Goal: Information Seeking & Learning: Learn about a topic

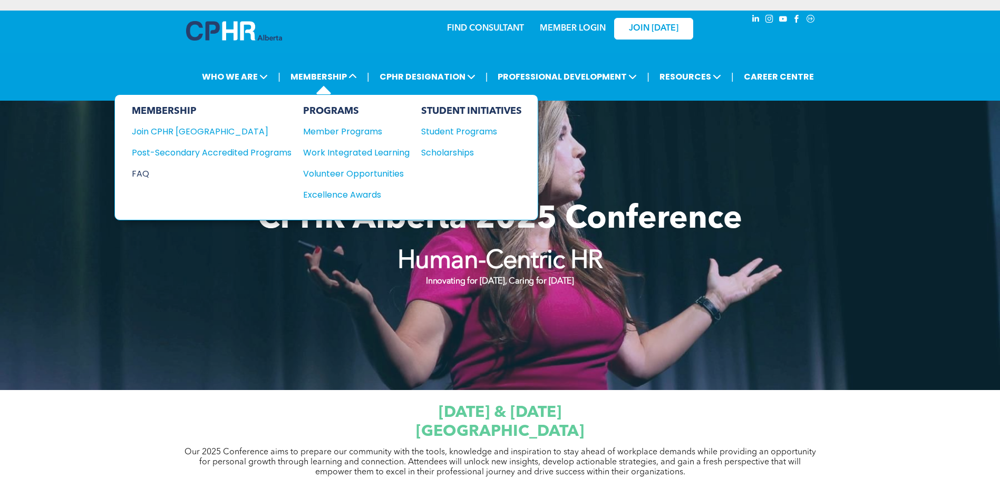
click at [148, 174] on div "FAQ" at bounding box center [204, 173] width 144 height 13
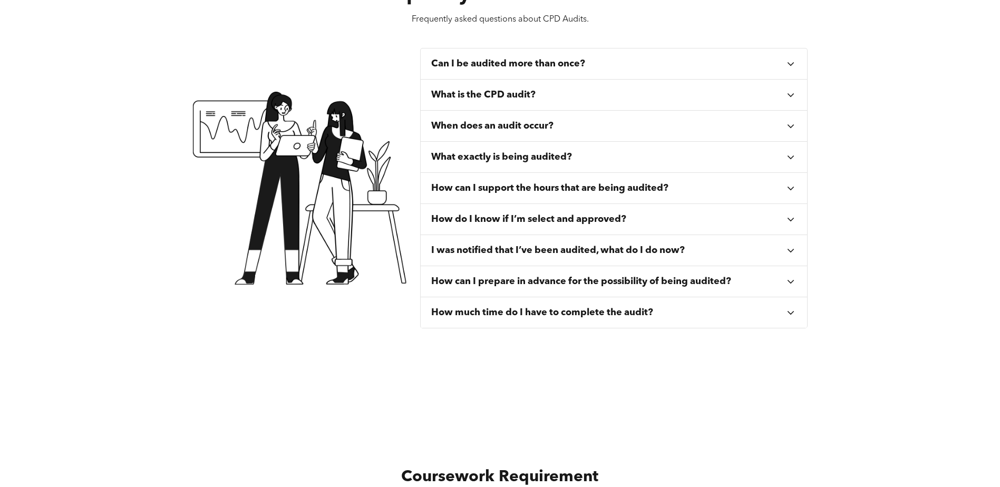
scroll to position [422, 0]
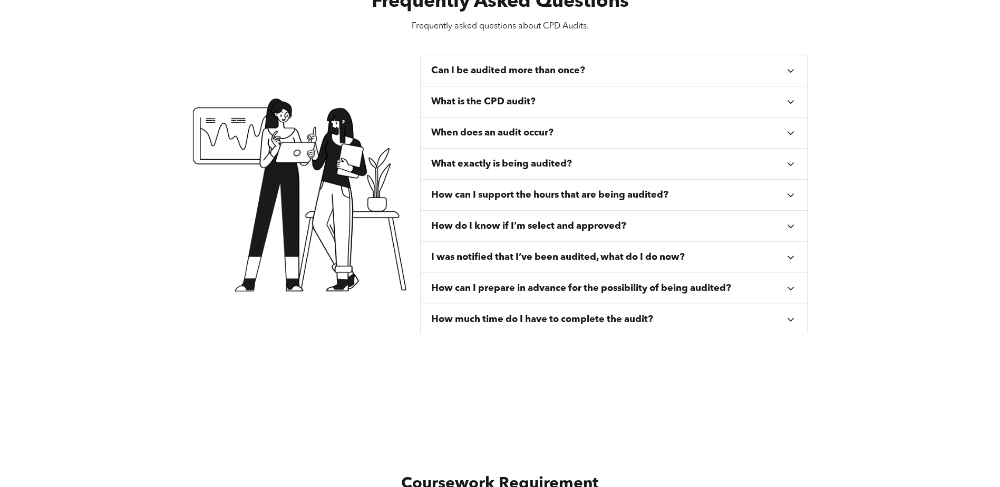
click at [785, 291] on icon at bounding box center [791, 289] width 12 height 12
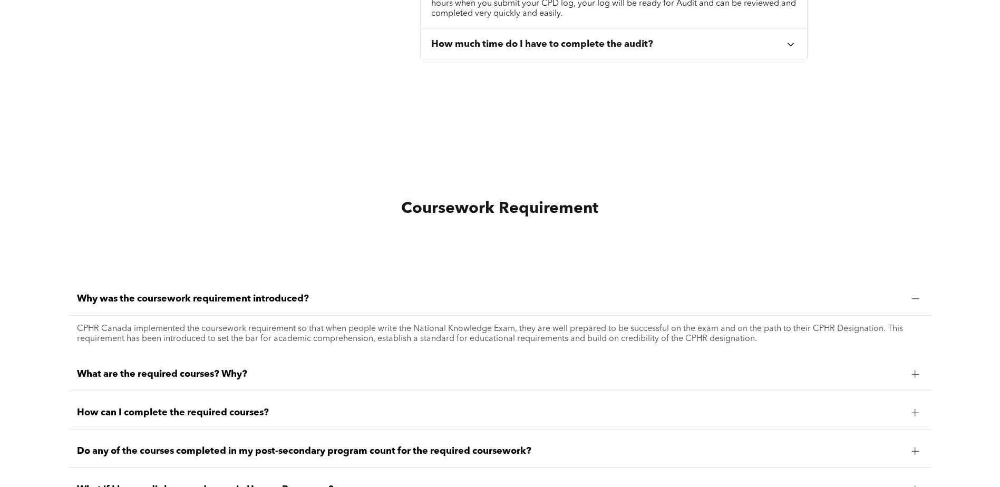
scroll to position [791, 0]
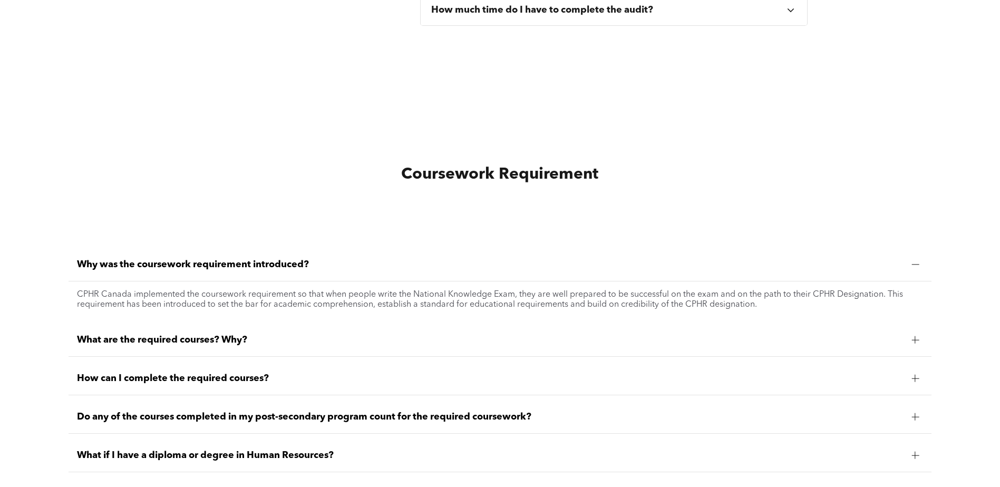
click at [917, 349] on div "What are the required courses? Why?" at bounding box center [500, 340] width 863 height 33
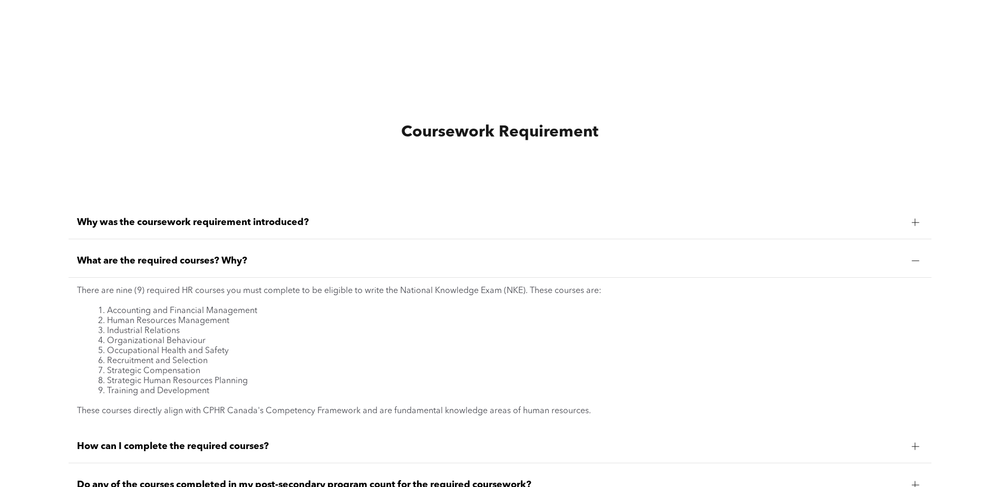
scroll to position [896, 0]
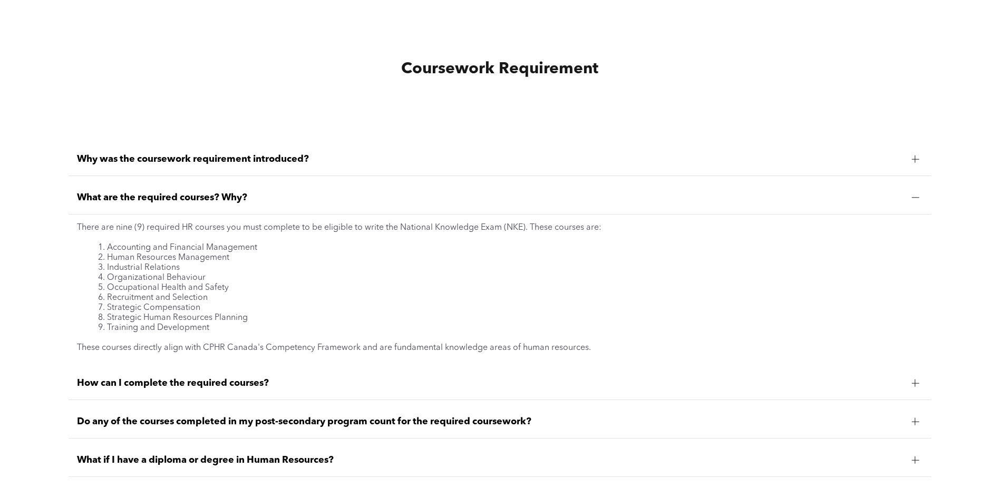
click at [912, 198] on div at bounding box center [915, 197] width 7 height 1
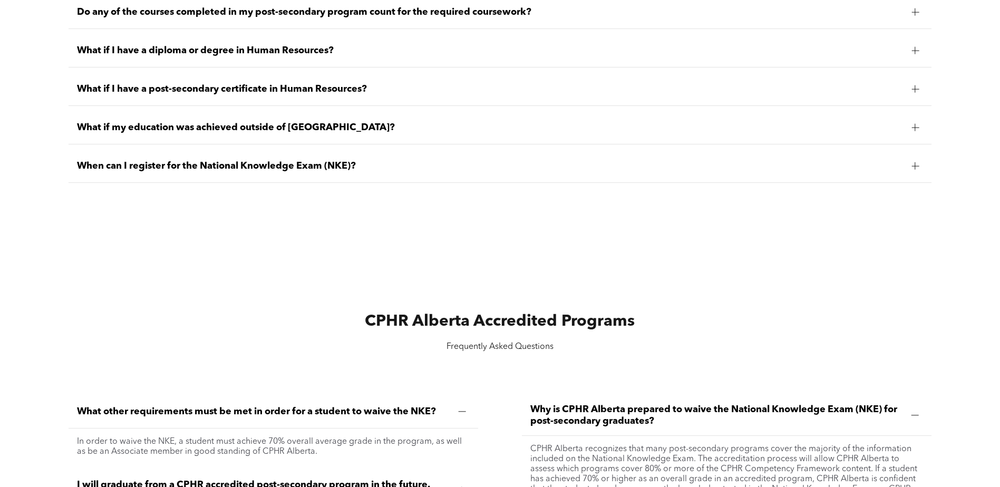
scroll to position [1160, 0]
click at [214, 162] on span "When can I register for the National Knowledge Exam (NKE)?" at bounding box center [490, 165] width 826 height 12
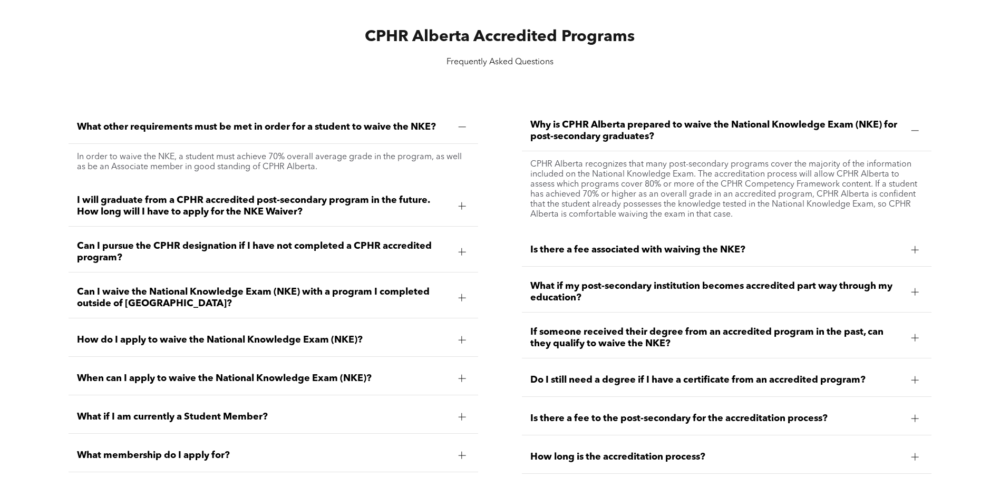
scroll to position [1529, 0]
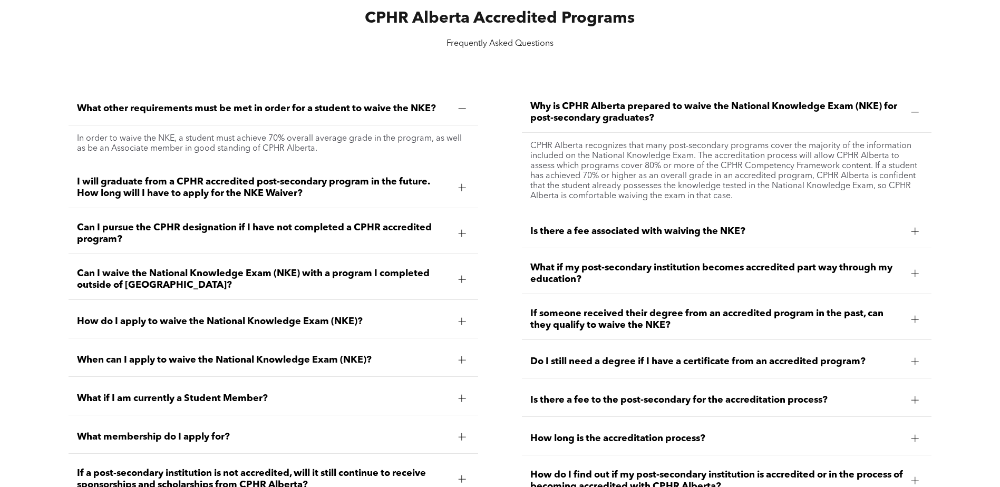
click at [460, 366] on div "When can I apply to waive the National Knowledge Exam (NKE)?" at bounding box center [274, 360] width 410 height 33
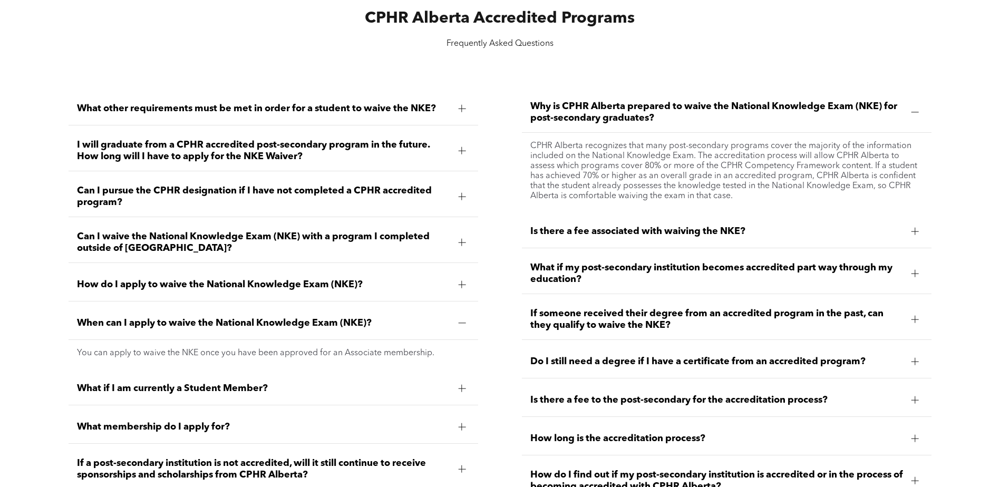
click at [463, 328] on div at bounding box center [462, 323] width 16 height 16
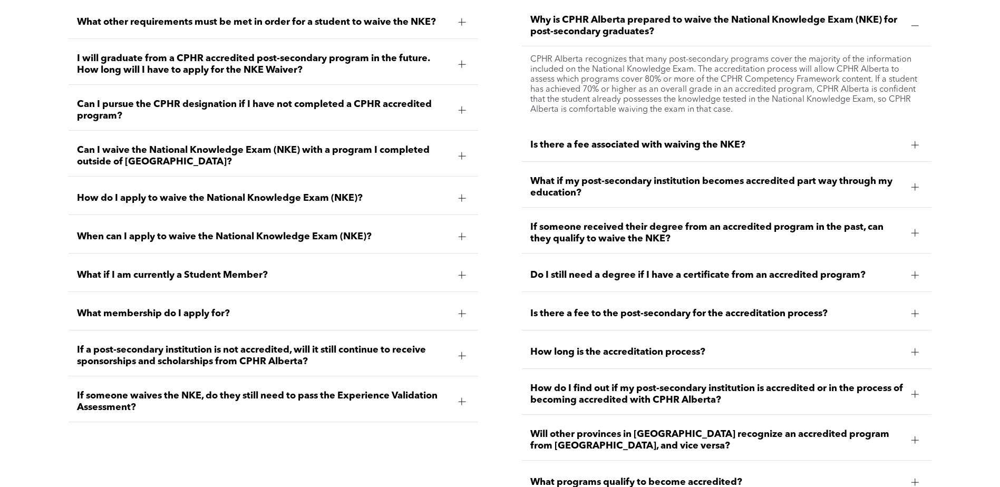
scroll to position [1687, 0]
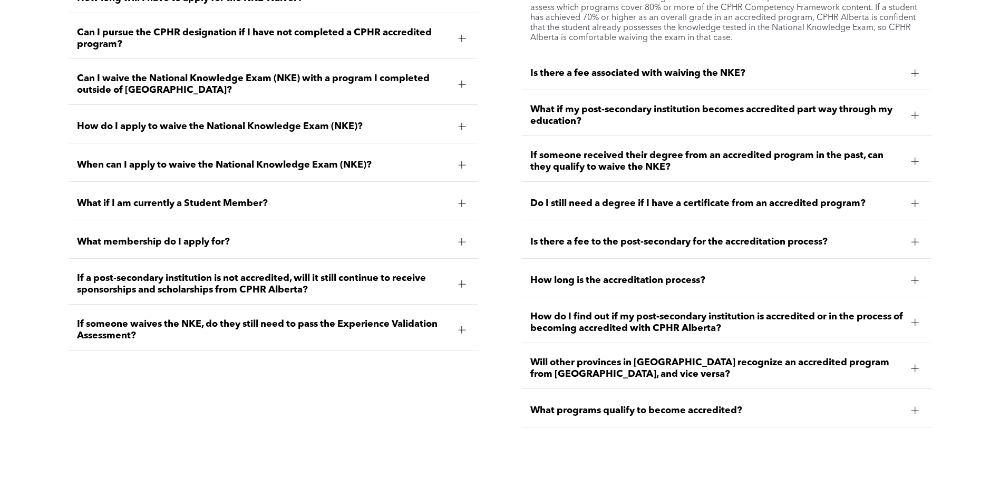
click at [466, 329] on div at bounding box center [461, 329] width 7 height 7
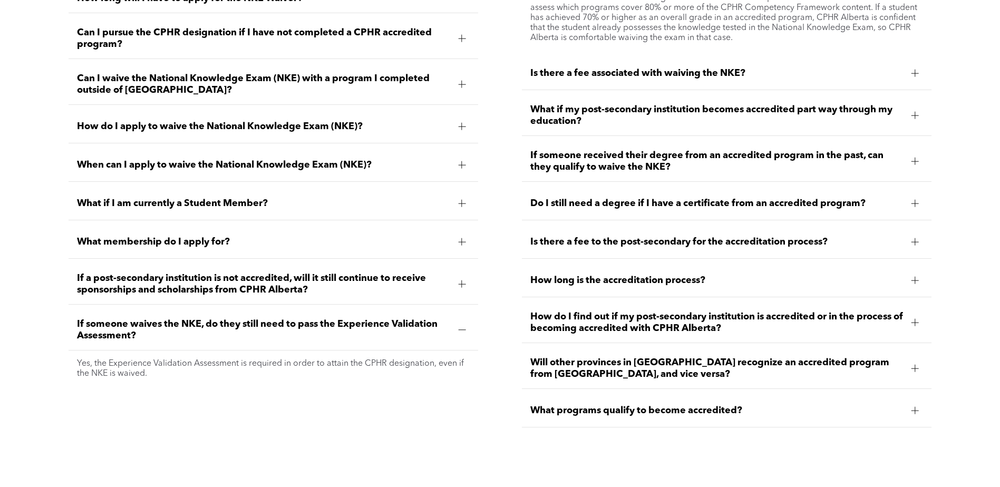
click at [670, 277] on span "How long is the accreditation process?" at bounding box center [716, 281] width 373 height 12
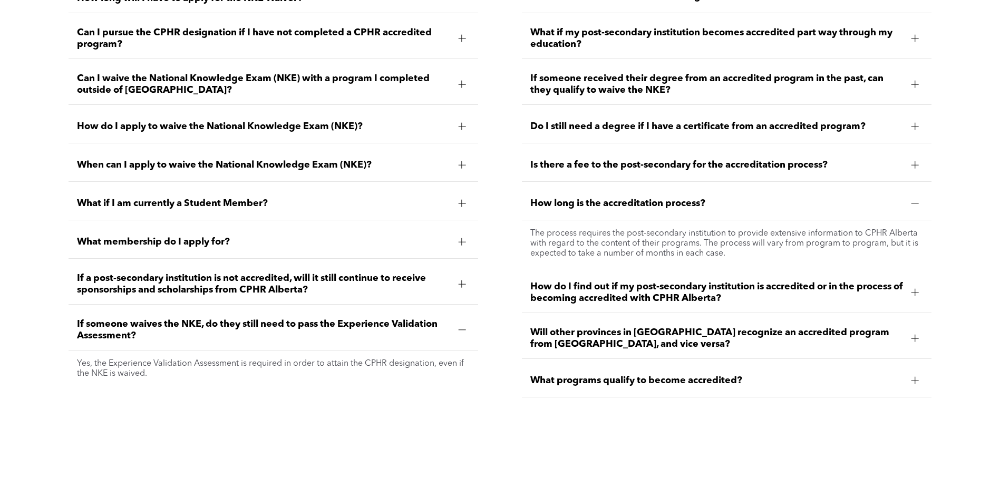
click at [698, 359] on ul "Why is CPHR Alberta prepared to waive the National Knowledge Exam (NKE) for pos…" at bounding box center [727, 166] width 410 height 464
click at [704, 375] on span "What programs qualify to become accredited?" at bounding box center [716, 381] width 373 height 12
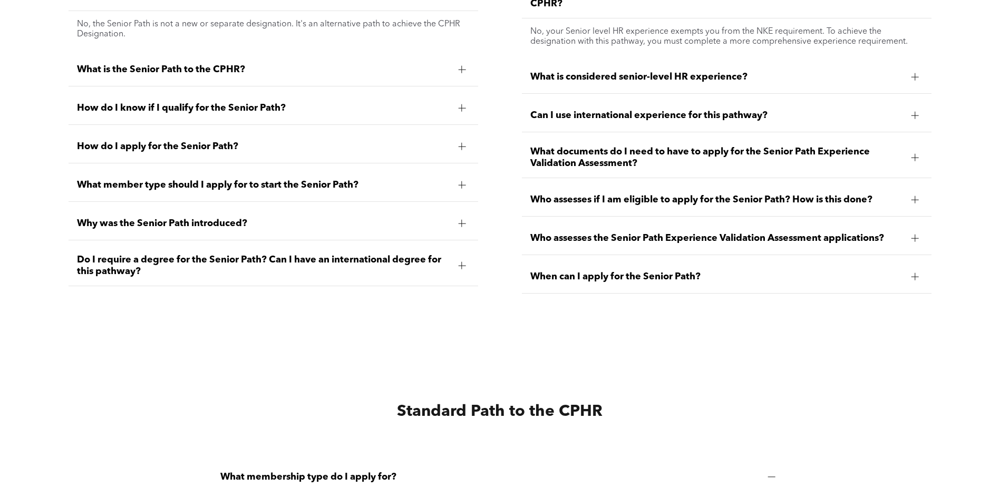
scroll to position [2320, 0]
click at [685, 73] on span "What is considered senior-level HR experience?" at bounding box center [716, 77] width 373 height 12
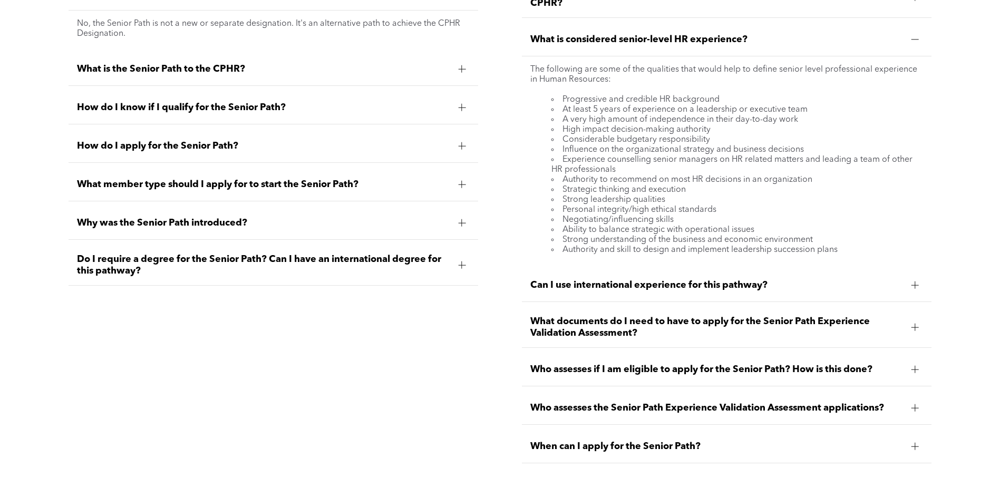
click at [832, 46] on div "What is considered senior-level HR experience?" at bounding box center [727, 39] width 410 height 33
